Goal: Information Seeking & Learning: Compare options

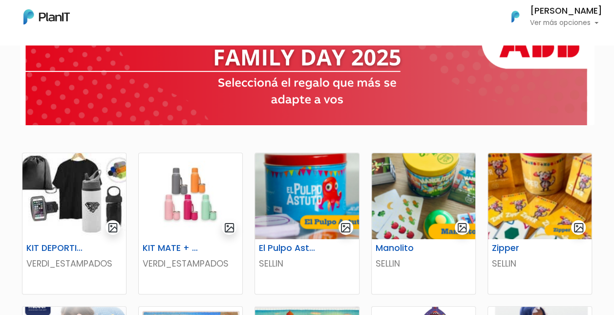
scroll to position [98, 0]
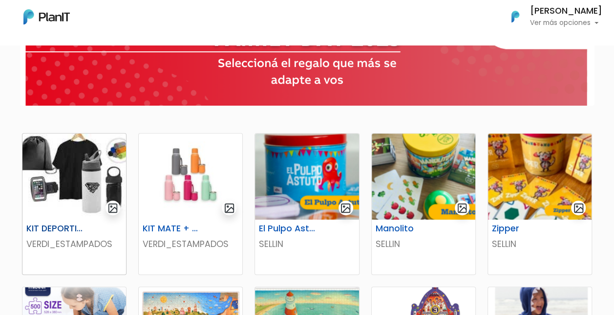
click at [82, 163] on img at bounding box center [74, 176] width 104 height 86
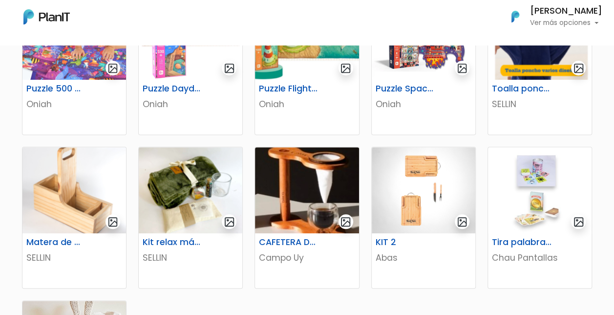
scroll to position [410, 0]
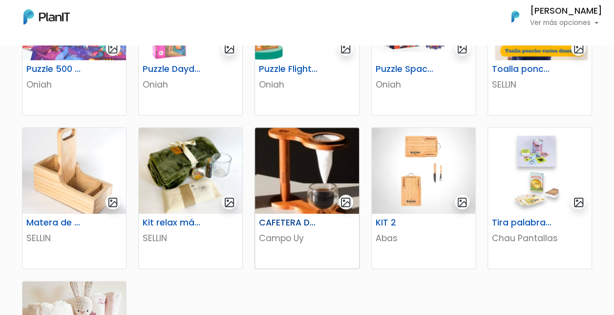
click at [308, 158] on img at bounding box center [307, 170] width 104 height 86
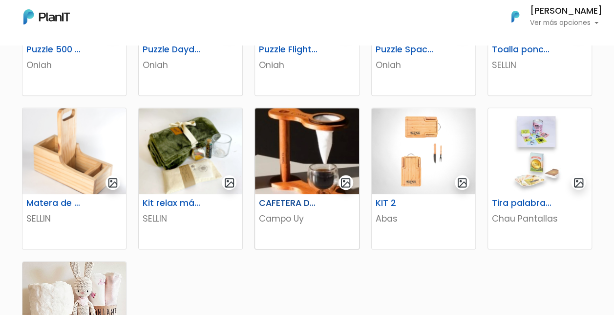
scroll to position [449, 0]
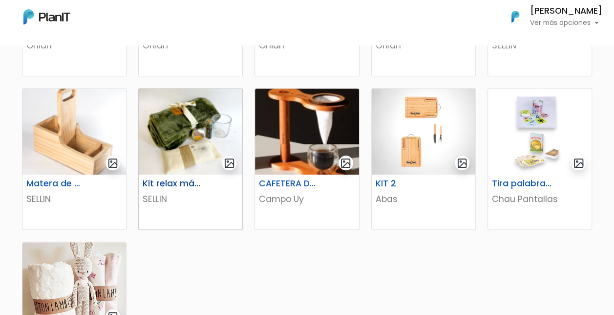
click at [183, 122] on img at bounding box center [191, 131] width 104 height 86
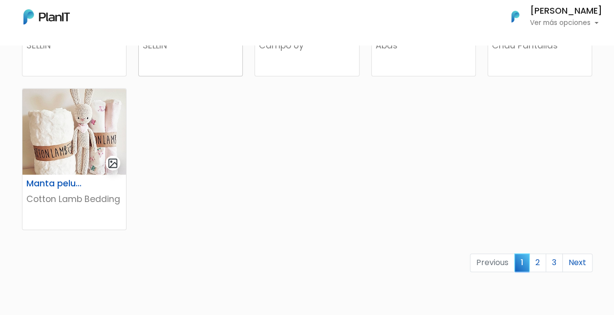
scroll to position [606, 0]
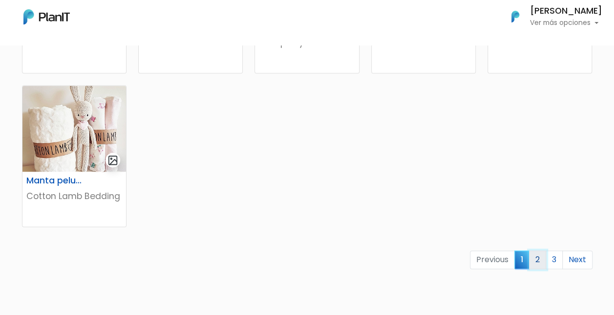
click at [541, 254] on link "2" at bounding box center [537, 259] width 17 height 19
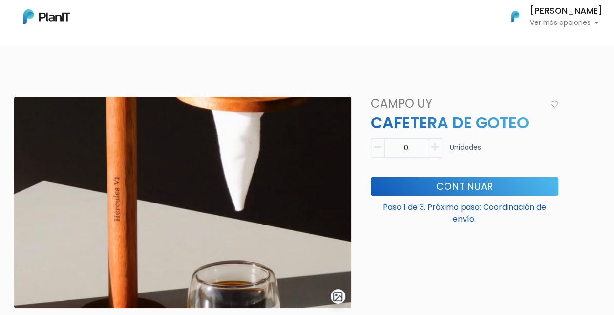
click at [308, 158] on img at bounding box center [182, 202] width 337 height 211
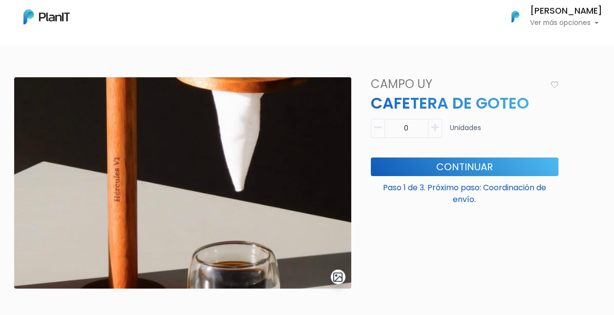
scroll to position [39, 0]
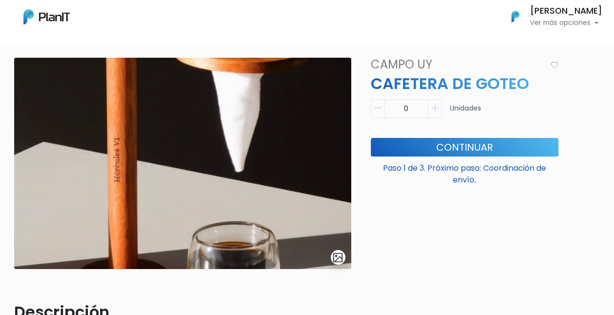
click at [337, 254] on img "submit" at bounding box center [337, 257] width 11 height 11
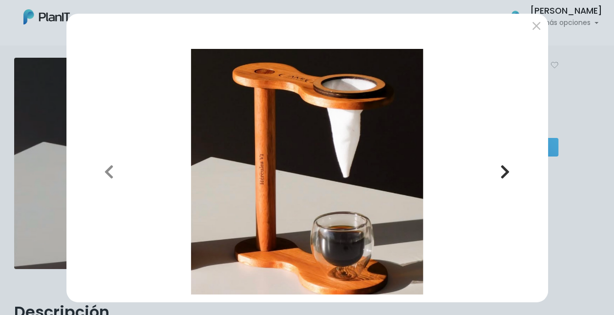
click at [505, 170] on icon "button" at bounding box center [505, 172] width 10 height 16
click at [534, 30] on button "submit" at bounding box center [537, 26] width 16 height 16
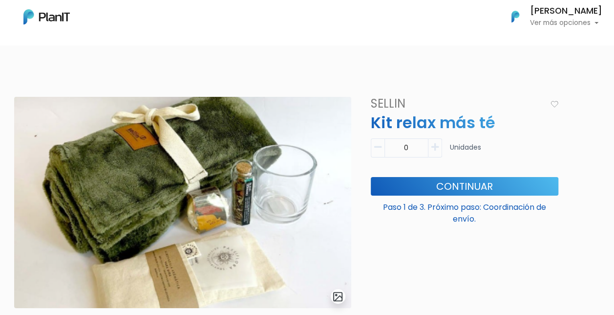
click at [338, 297] on img "submit" at bounding box center [337, 296] width 11 height 11
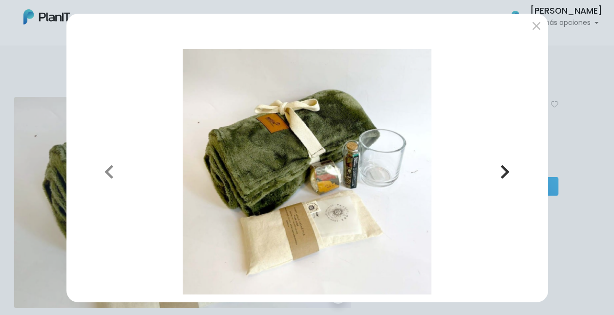
click at [493, 165] on button "Next" at bounding box center [505, 171] width 70 height 245
click at [501, 167] on icon "button" at bounding box center [505, 172] width 10 height 16
click at [531, 25] on button "submit" at bounding box center [537, 26] width 16 height 16
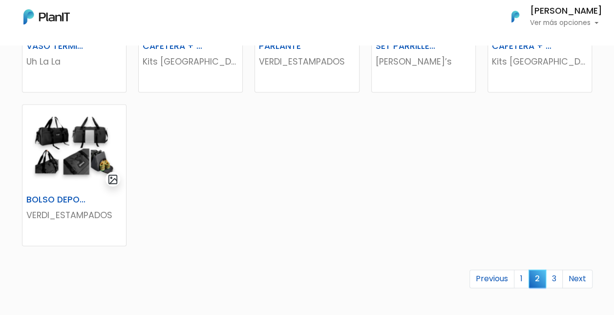
scroll to position [547, 0]
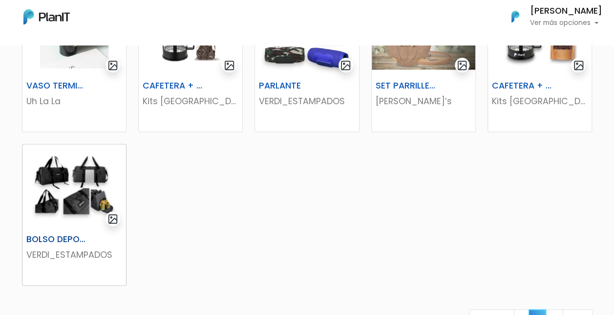
click at [56, 215] on img at bounding box center [74, 187] width 104 height 86
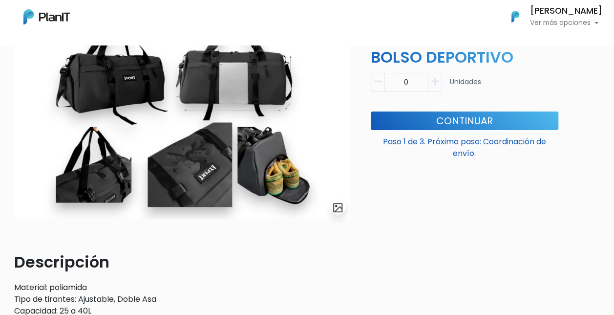
scroll to position [78, 0]
